Goal: Check status: Check status

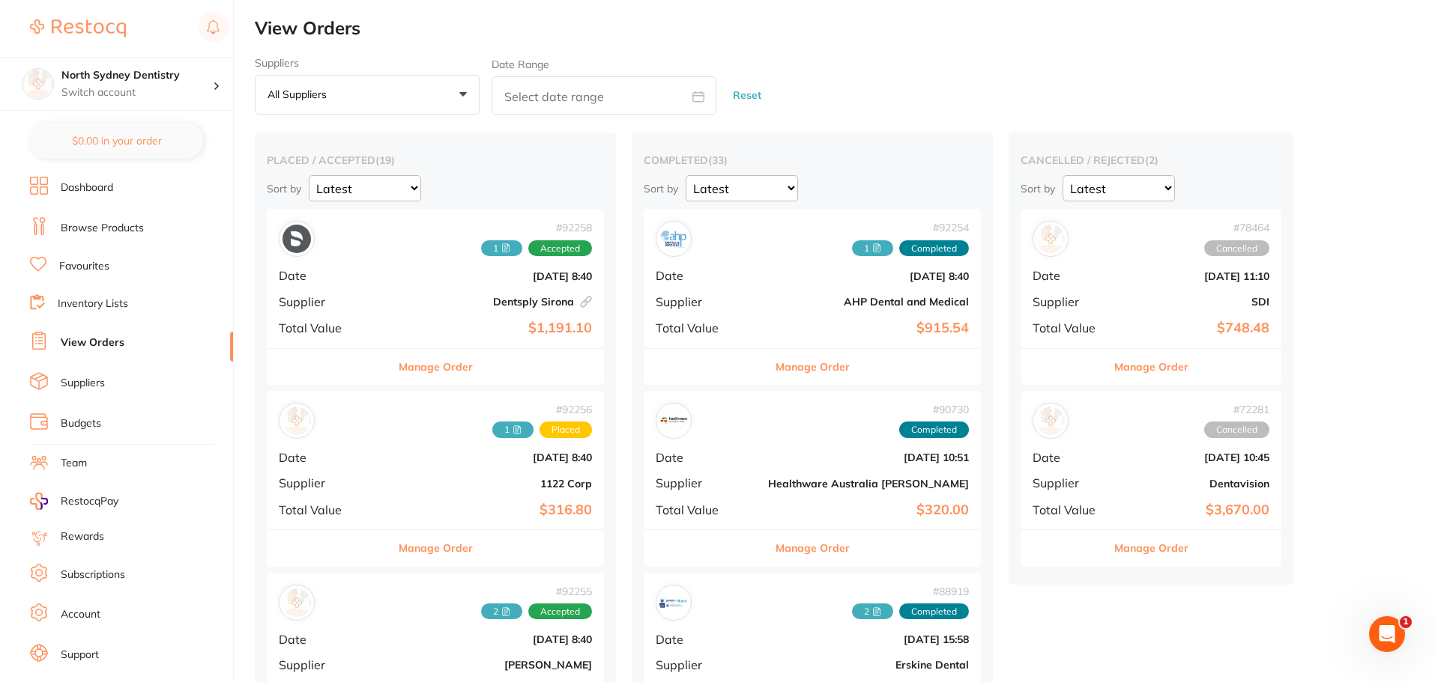
click at [362, 92] on button "All suppliers +0" at bounding box center [367, 95] width 225 height 40
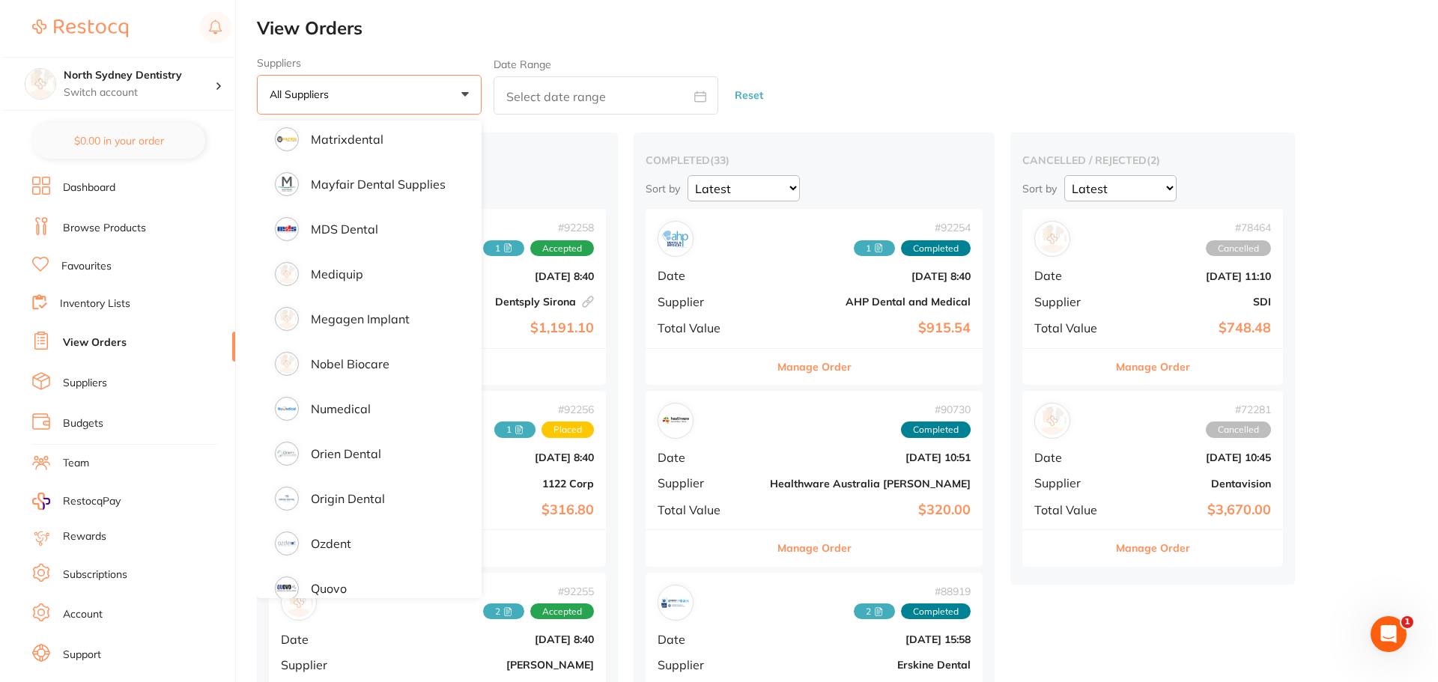
scroll to position [1498, 0]
click at [379, 366] on p "Nobel Biocare" at bounding box center [348, 360] width 79 height 13
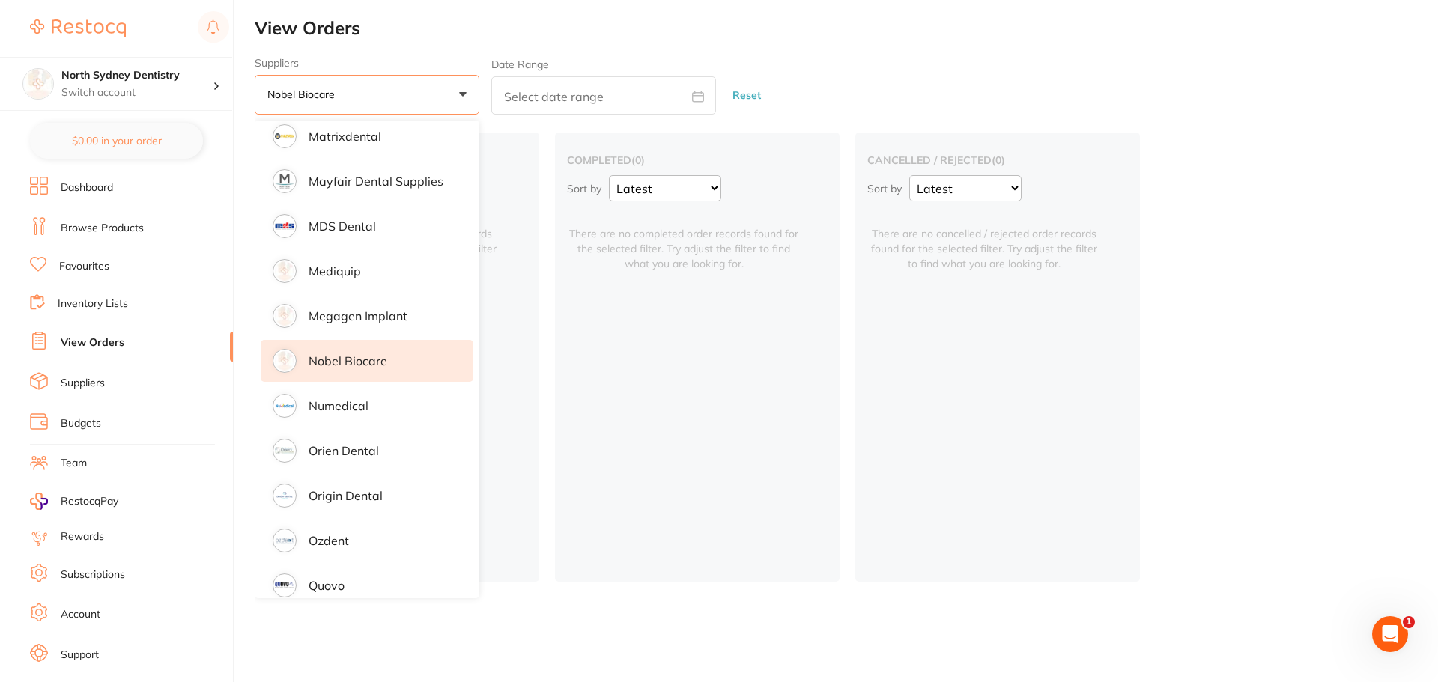
click at [303, 360] on li "Nobel Biocare" at bounding box center [367, 361] width 213 height 42
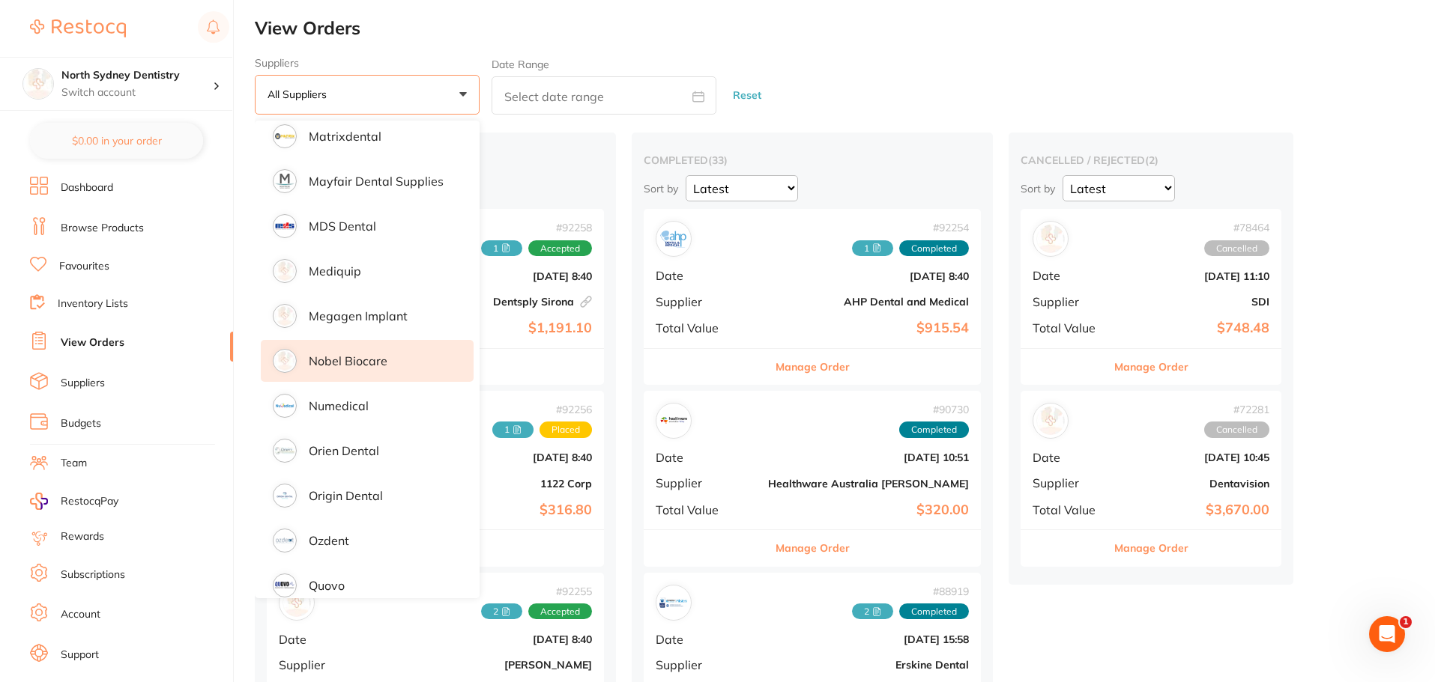
click at [303, 360] on li "Nobel Biocare" at bounding box center [367, 361] width 213 height 42
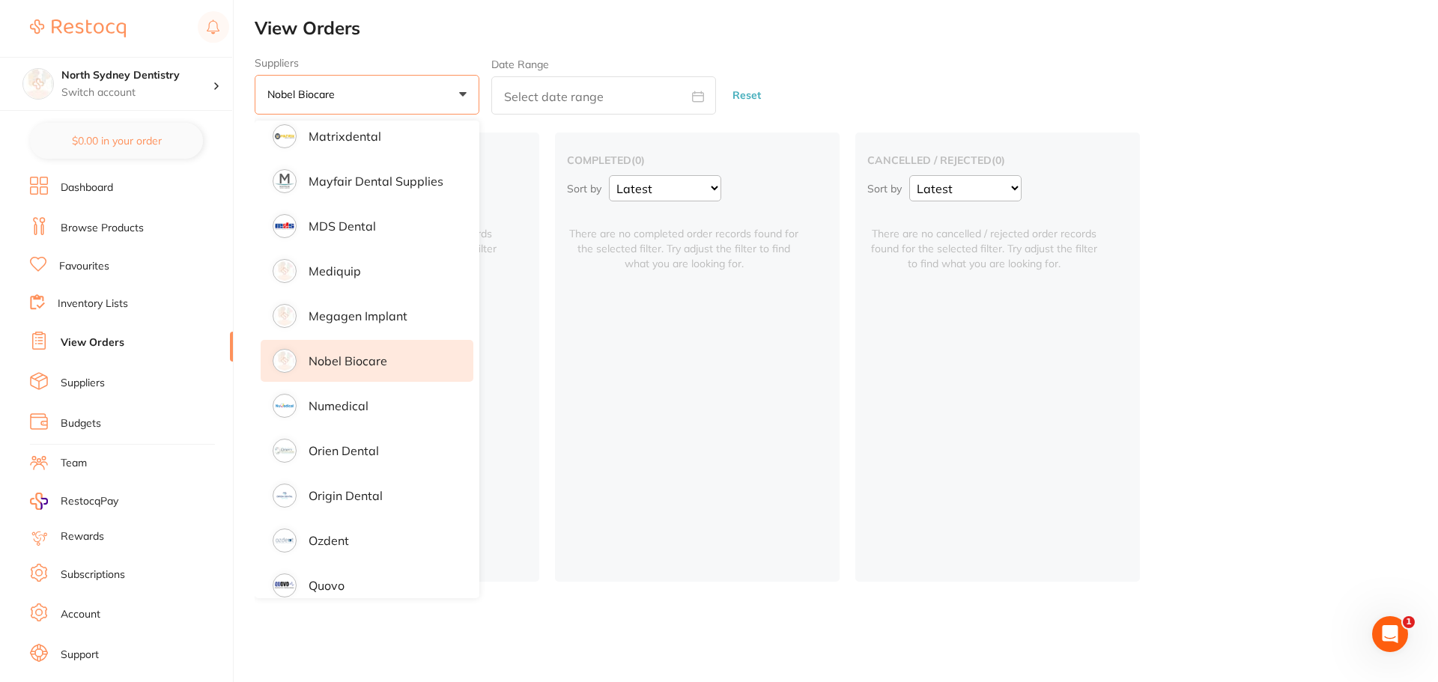
click at [441, 34] on h2 "View Orders" at bounding box center [847, 28] width 1184 height 21
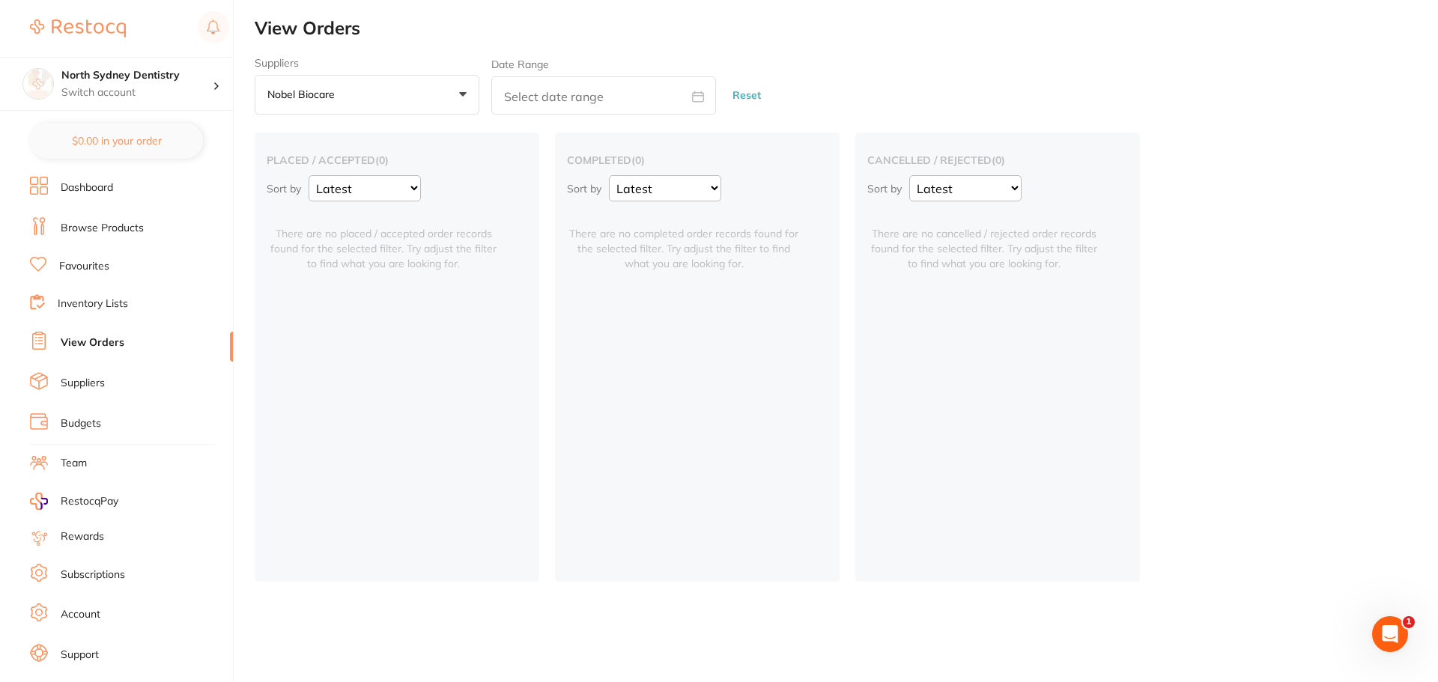
click at [696, 100] on icon at bounding box center [698, 97] width 12 height 12
select select "9"
select select "2025"
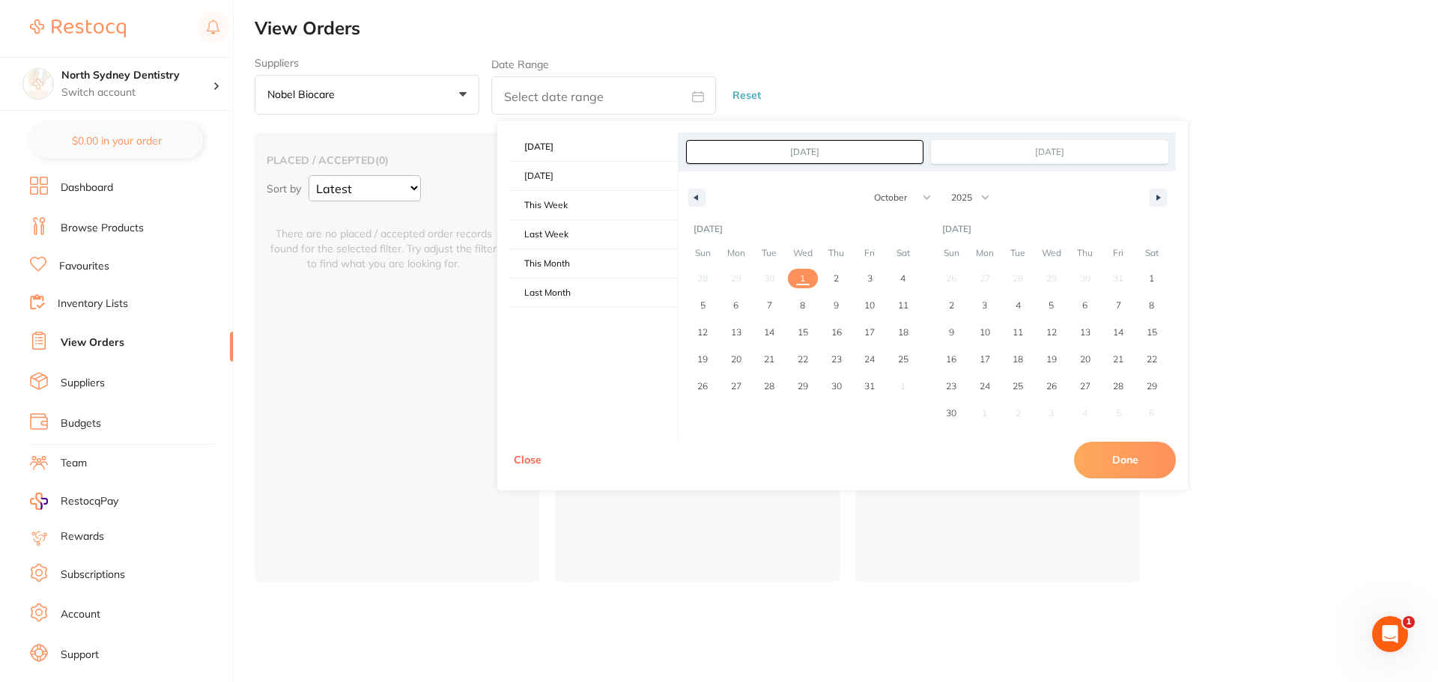
click at [777, 152] on input "[DATE]" at bounding box center [805, 152] width 236 height 22
click at [558, 289] on span "Last Month" at bounding box center [593, 293] width 169 height 28
type input "[DATE]"
select select "8"
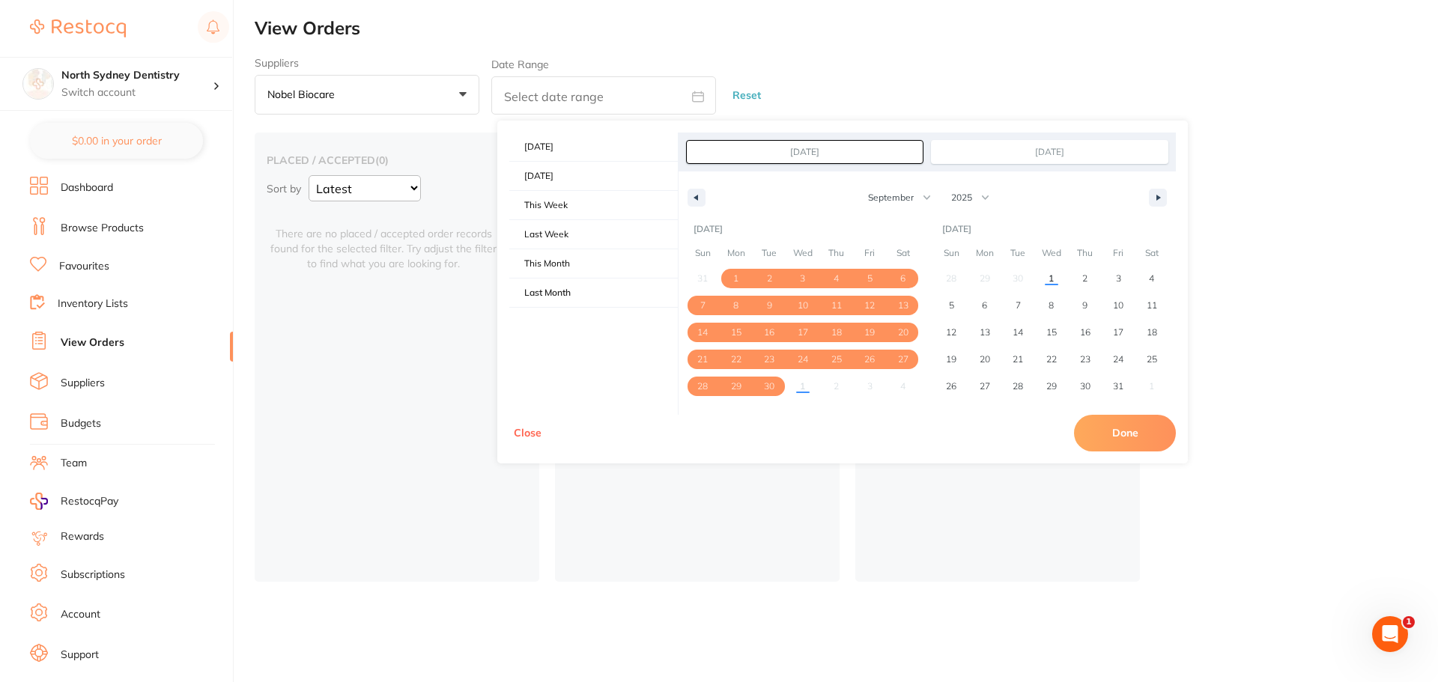
click at [1094, 145] on input "[DATE]" at bounding box center [1050, 152] width 236 height 22
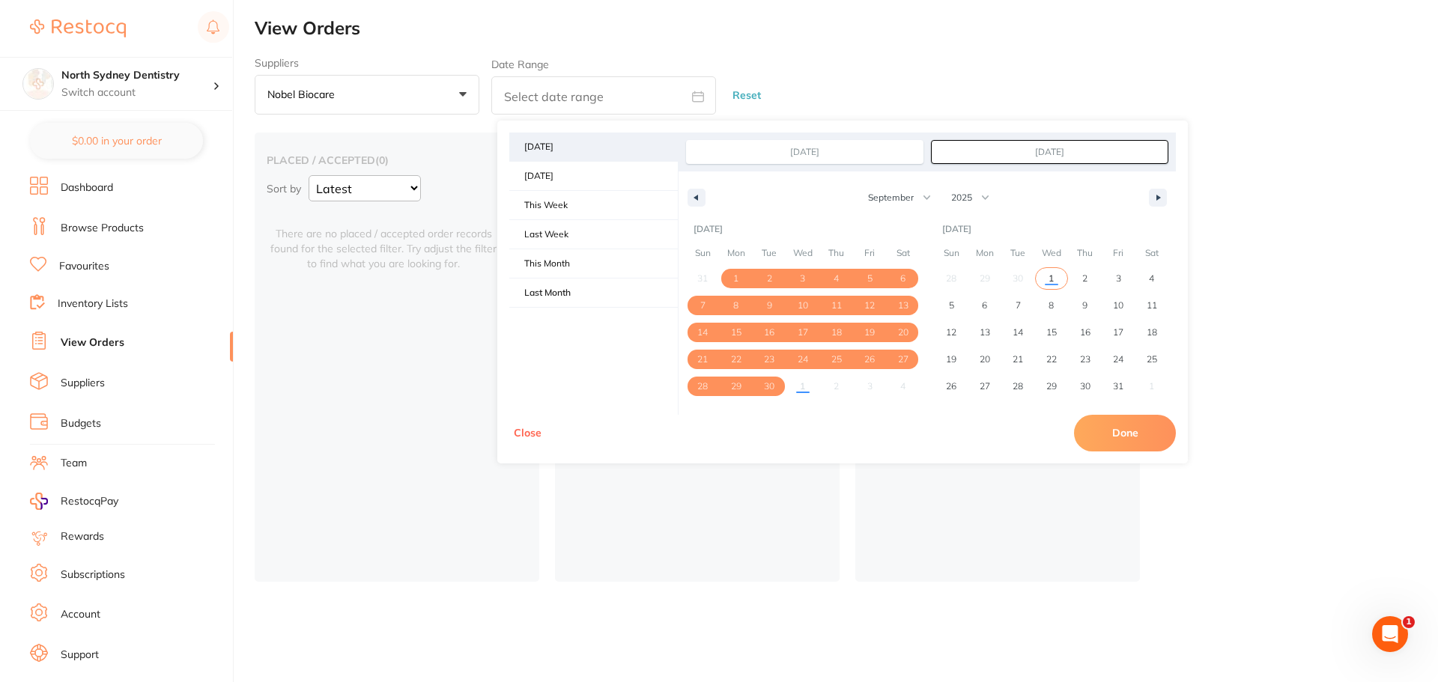
click at [575, 139] on span "[DATE]" at bounding box center [593, 147] width 169 height 28
type input "[DATE]"
select select "9"
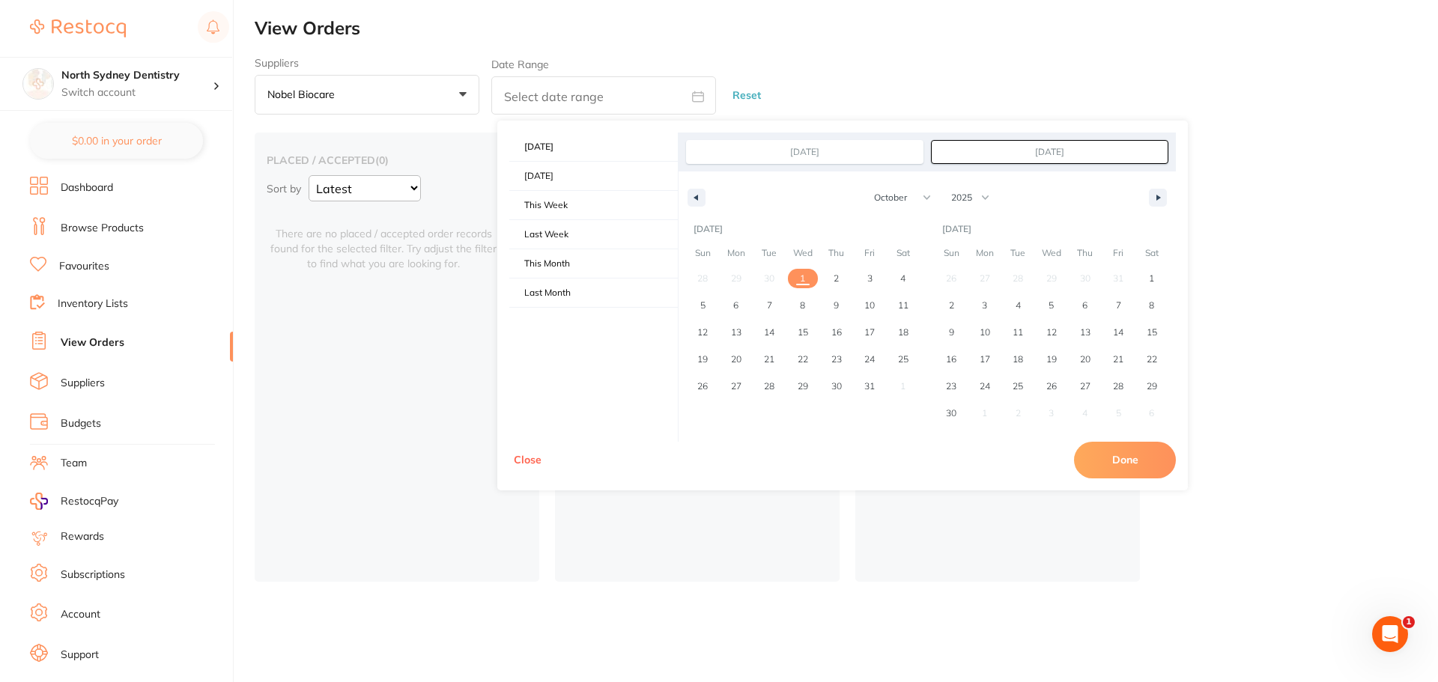
click at [808, 142] on input "[DATE]" at bounding box center [805, 152] width 236 height 22
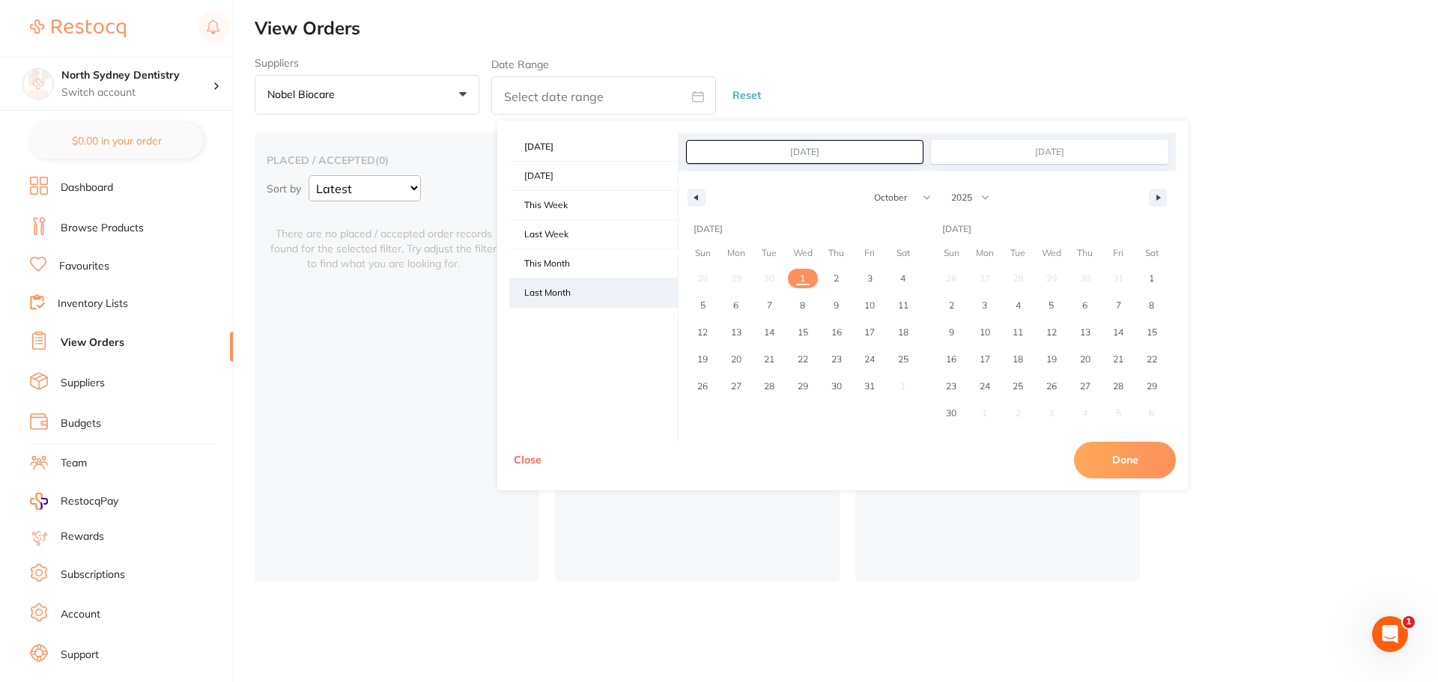
click at [538, 305] on span "Last Month" at bounding box center [593, 293] width 169 height 28
type input "[DATE]"
select select "8"
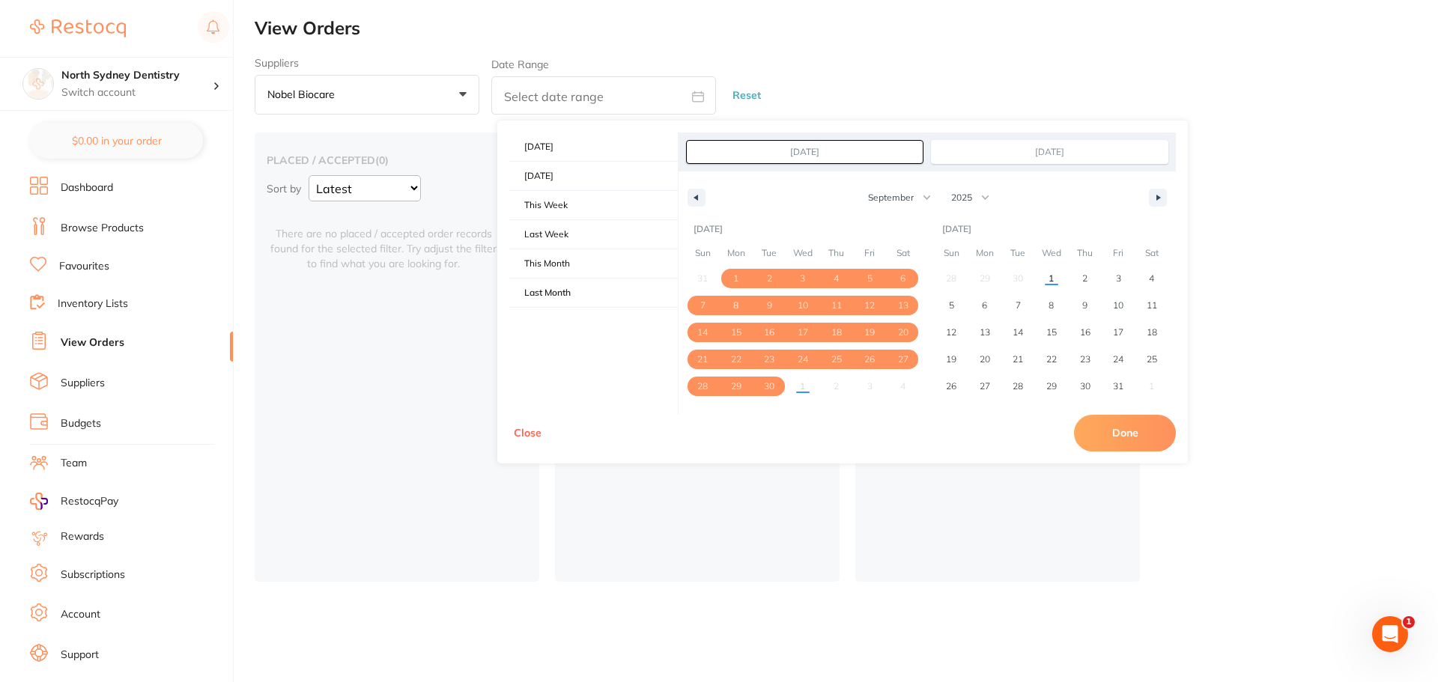
click at [1107, 432] on button "Done" at bounding box center [1125, 433] width 102 height 36
type input "[DATE] to [DATE]"
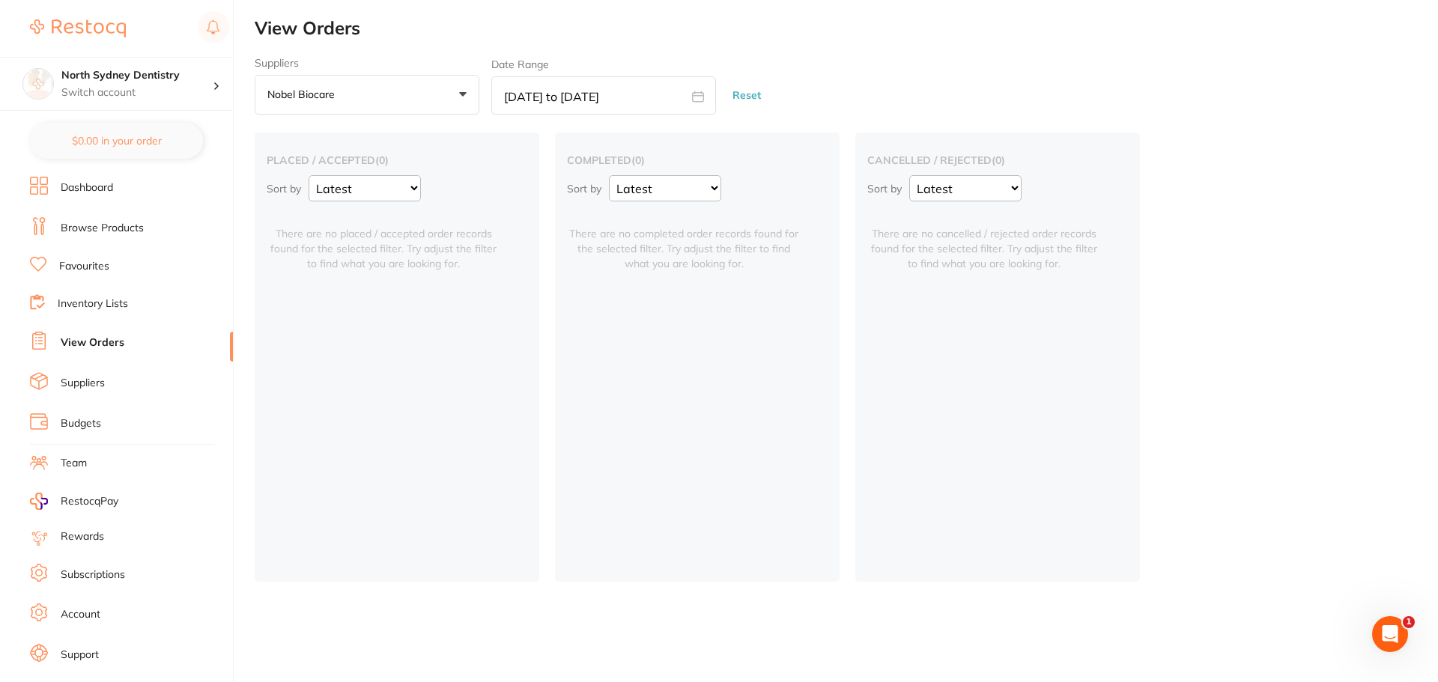
click at [414, 93] on button "Nobel Biocare +0" at bounding box center [367, 95] width 225 height 40
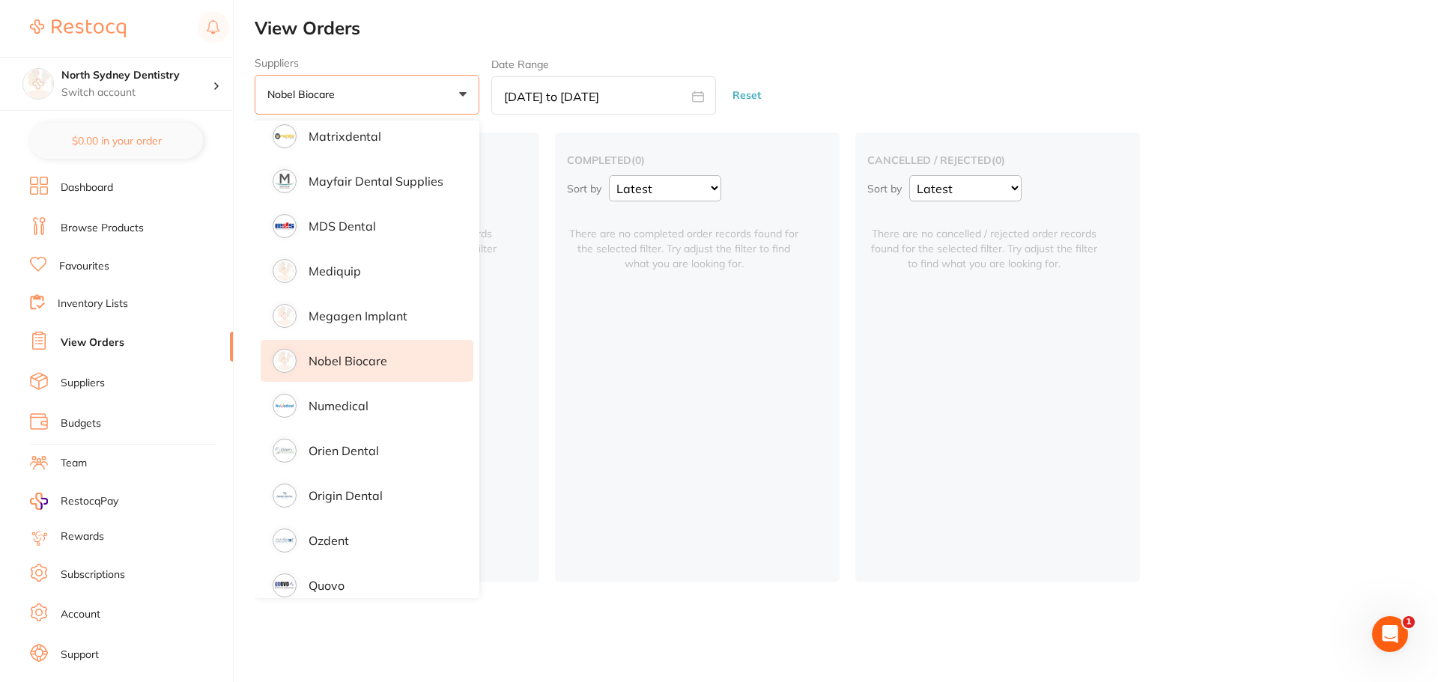
click at [338, 352] on li "Nobel Biocare" at bounding box center [367, 361] width 213 height 42
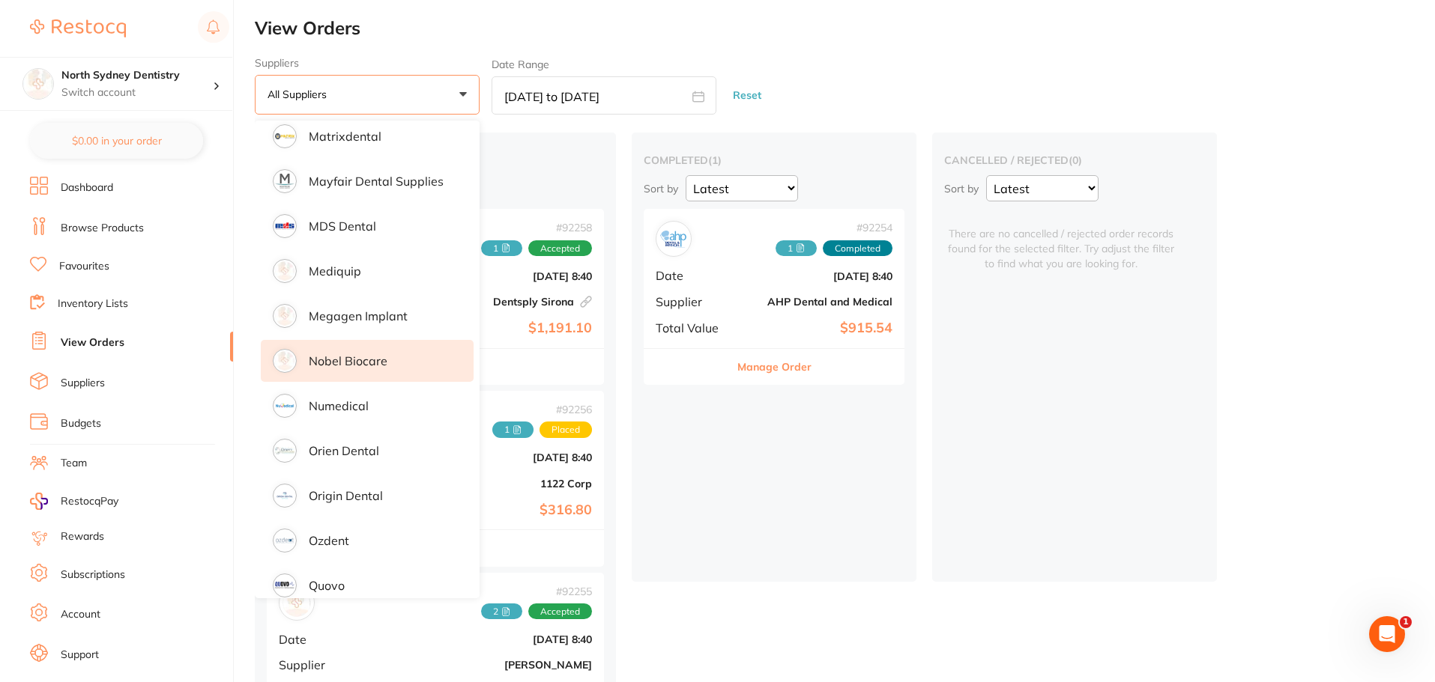
click at [338, 352] on li "Nobel Biocare" at bounding box center [367, 361] width 213 height 42
